Goal: Task Accomplishment & Management: Use online tool/utility

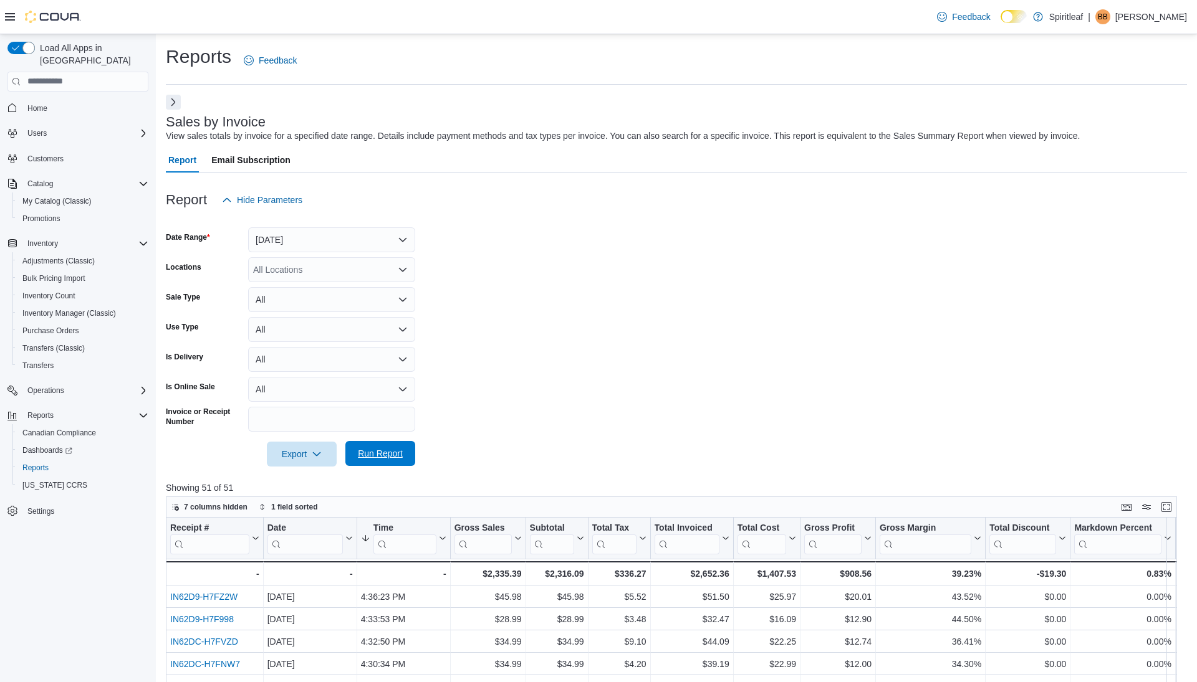
click at [390, 456] on span "Run Report" at bounding box center [380, 453] width 45 height 12
click at [373, 456] on span "Run Report" at bounding box center [380, 453] width 45 height 12
click at [380, 457] on span "Run Report" at bounding box center [380, 453] width 45 height 12
click at [377, 451] on span "Run Report" at bounding box center [380, 453] width 45 height 12
click at [380, 455] on span "Run Report" at bounding box center [380, 453] width 45 height 12
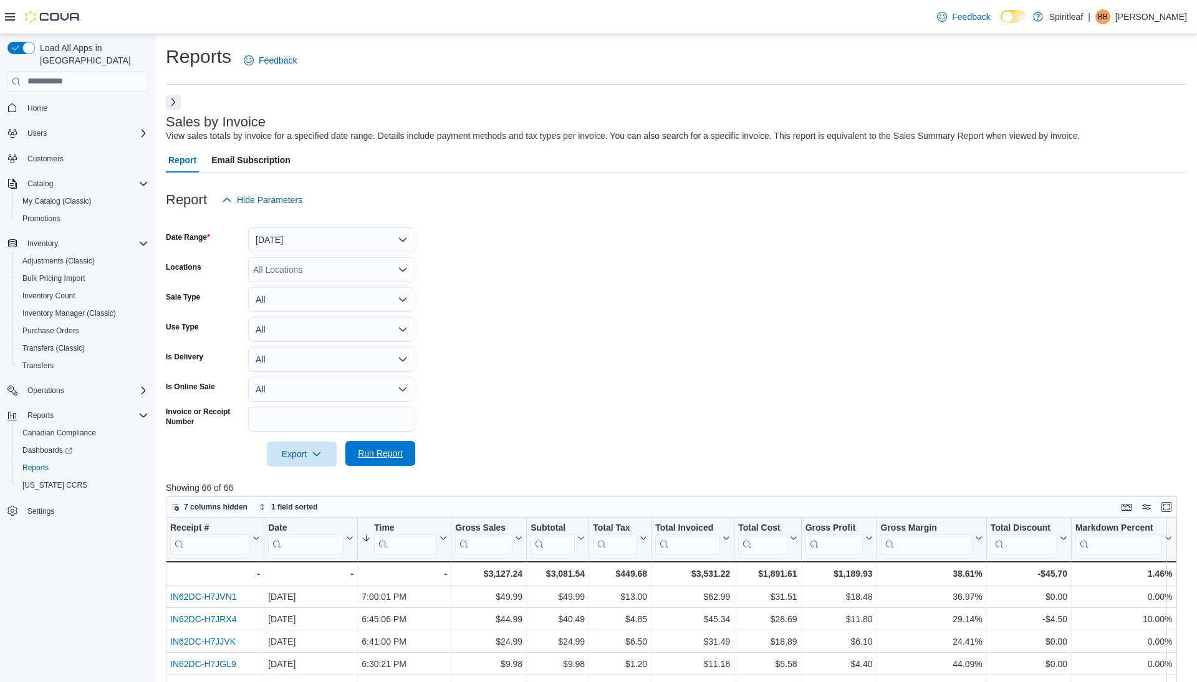
click at [380, 455] on span "Run Report" at bounding box center [380, 453] width 45 height 12
click at [379, 456] on span "Run Report" at bounding box center [380, 453] width 45 height 12
click at [381, 455] on span "Run Report" at bounding box center [380, 453] width 45 height 12
click at [378, 456] on span "Run Report" at bounding box center [380, 453] width 45 height 12
click at [389, 453] on span "Run Report" at bounding box center [380, 453] width 45 height 12
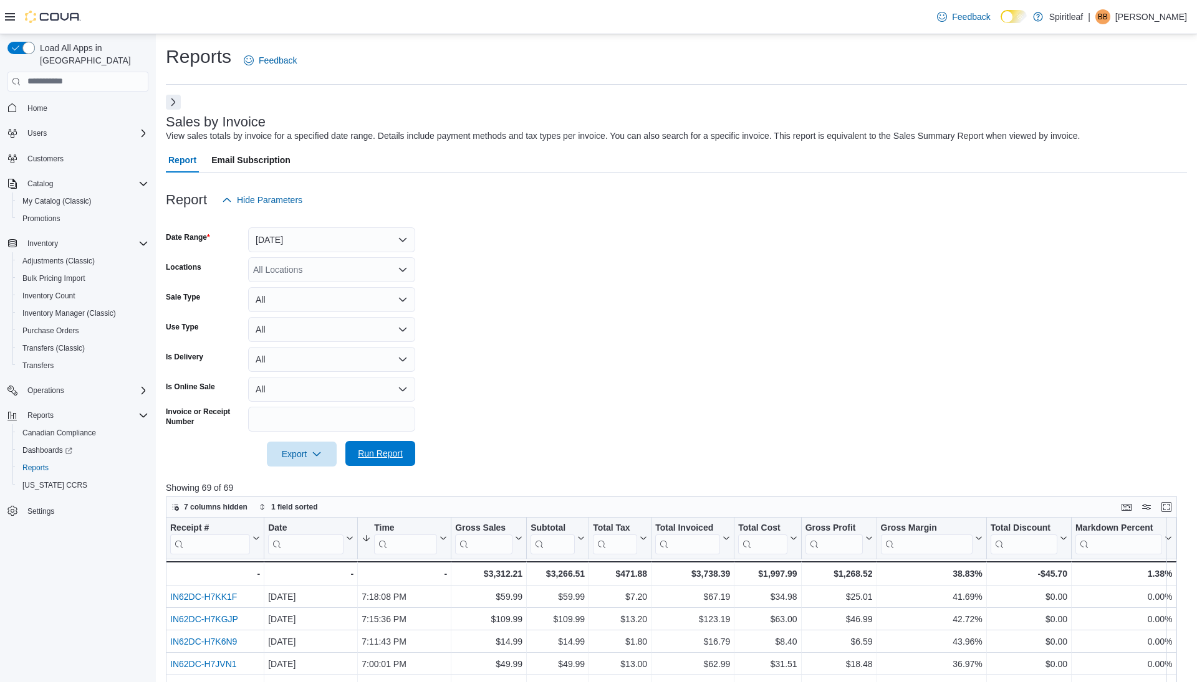
click at [389, 453] on span "Run Report" at bounding box center [380, 453] width 45 height 12
click at [376, 446] on span "Run Report" at bounding box center [380, 453] width 55 height 25
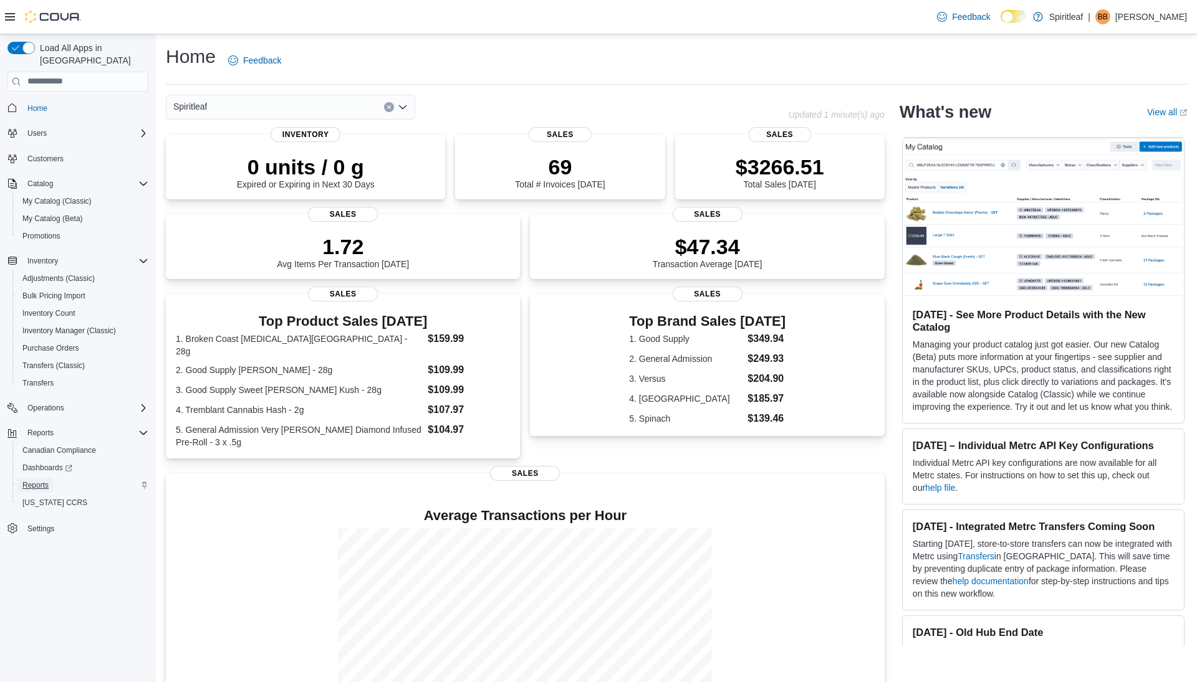
click at [37, 480] on span "Reports" at bounding box center [35, 485] width 26 height 10
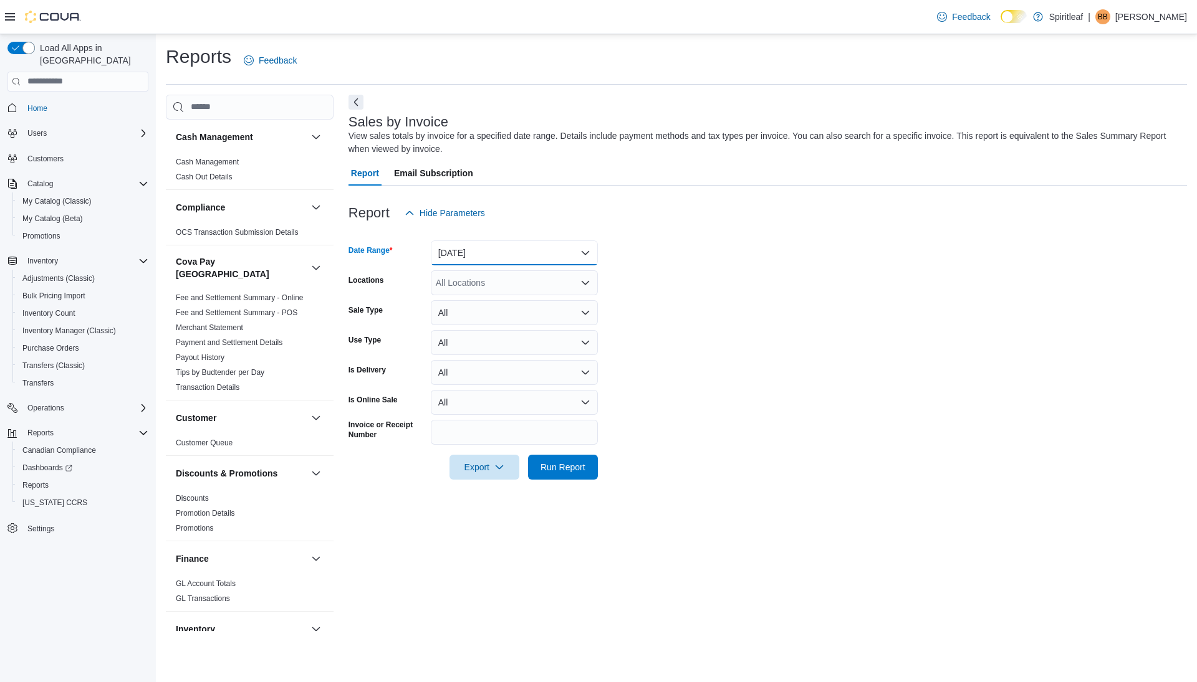
click at [495, 258] on button "Yesterday" at bounding box center [514, 253] width 167 height 25
click at [480, 305] on span "[DATE]" at bounding box center [522, 302] width 142 height 15
click at [570, 469] on span "Run Report" at bounding box center [562, 467] width 45 height 12
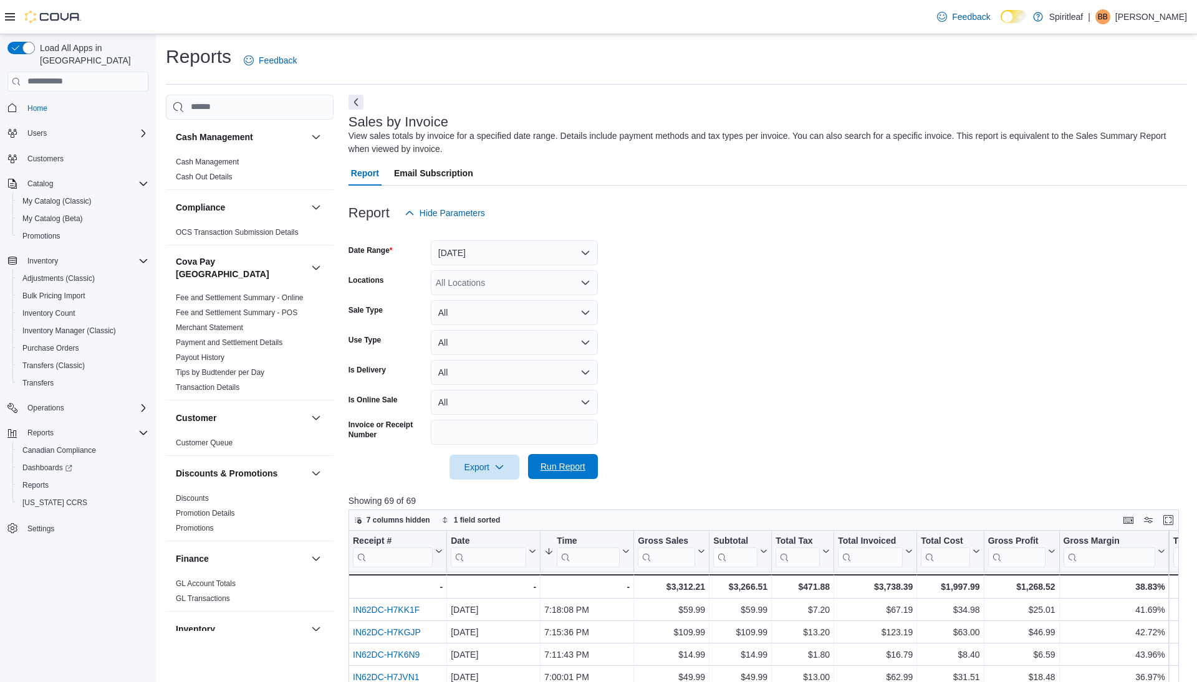
click at [558, 467] on span "Run Report" at bounding box center [562, 467] width 45 height 12
click at [356, 98] on button "Next" at bounding box center [355, 101] width 15 height 15
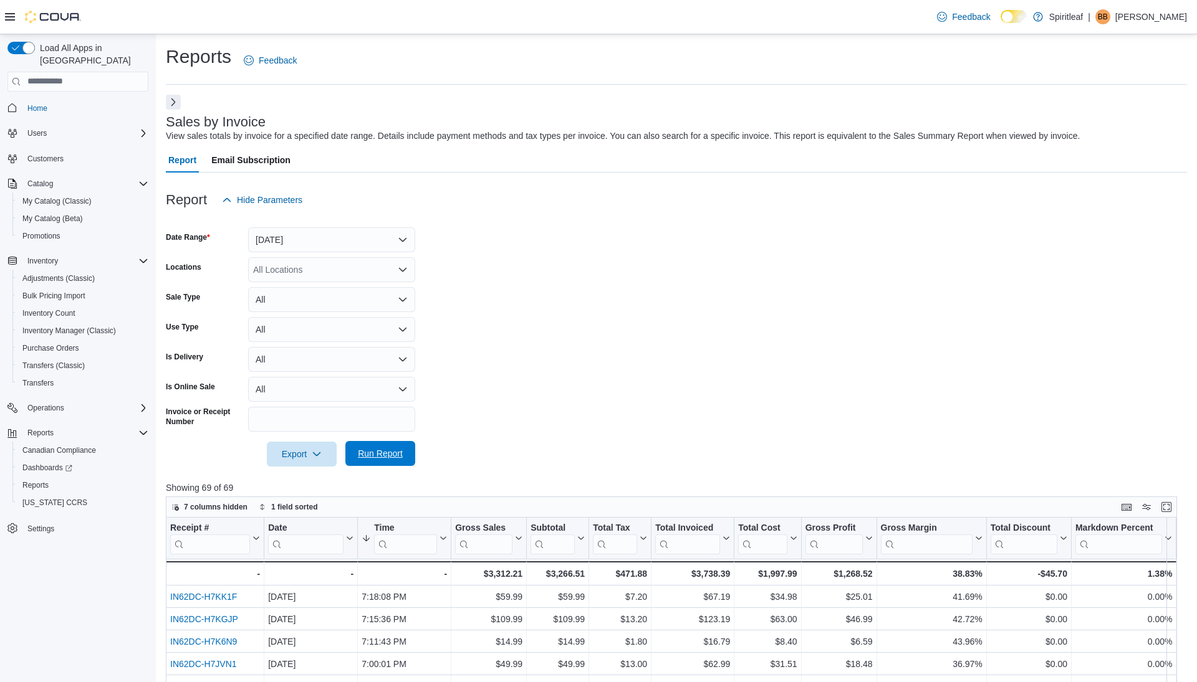
click at [369, 446] on span "Run Report" at bounding box center [380, 453] width 55 height 25
click at [376, 452] on span "Run Report" at bounding box center [380, 453] width 45 height 12
click at [387, 459] on span "Run Report" at bounding box center [380, 453] width 45 height 12
